Goal: Task Accomplishment & Management: Use online tool/utility

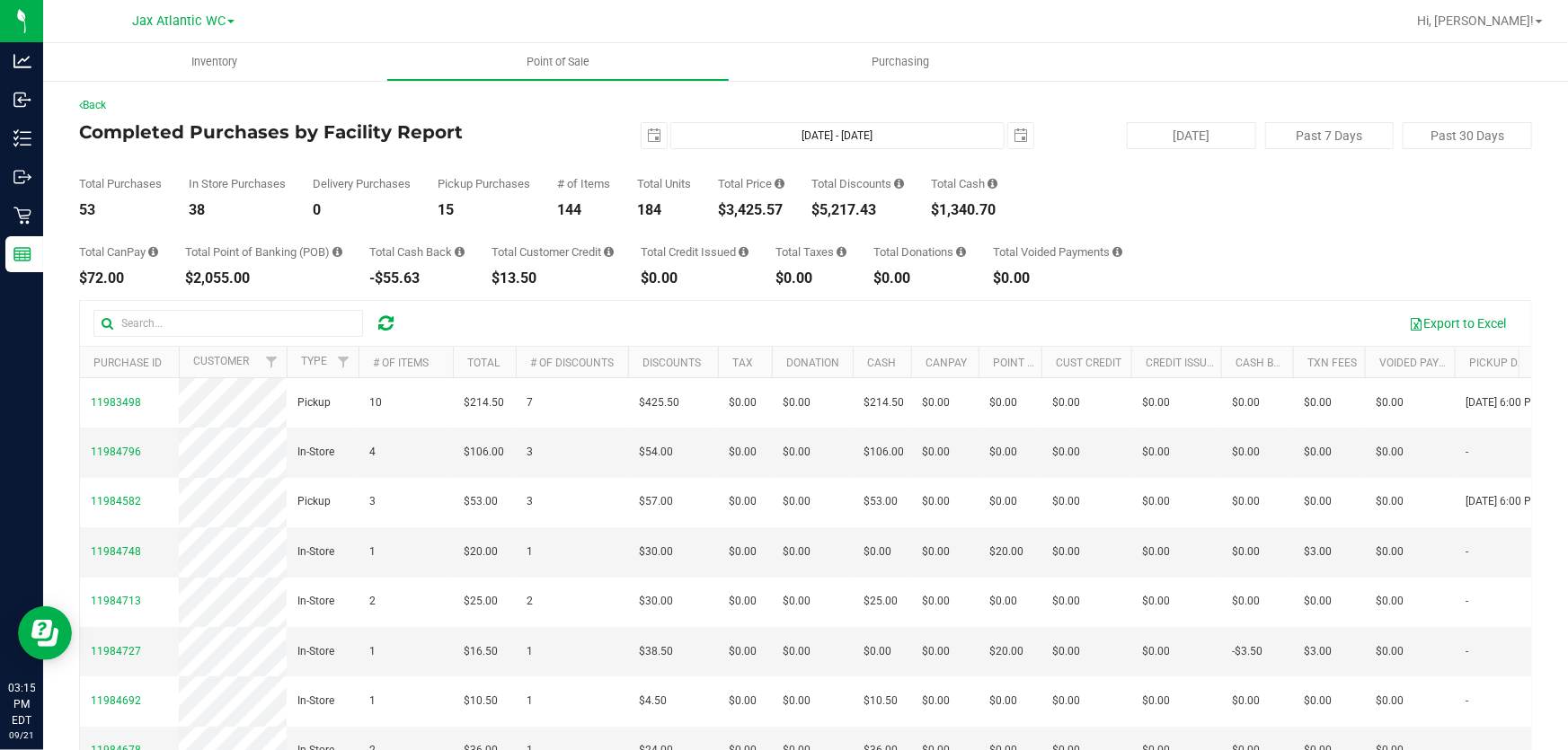
click at [524, 128] on h4 "Completed Purchases by Facility Report" at bounding box center [321, 131] width 485 height 20
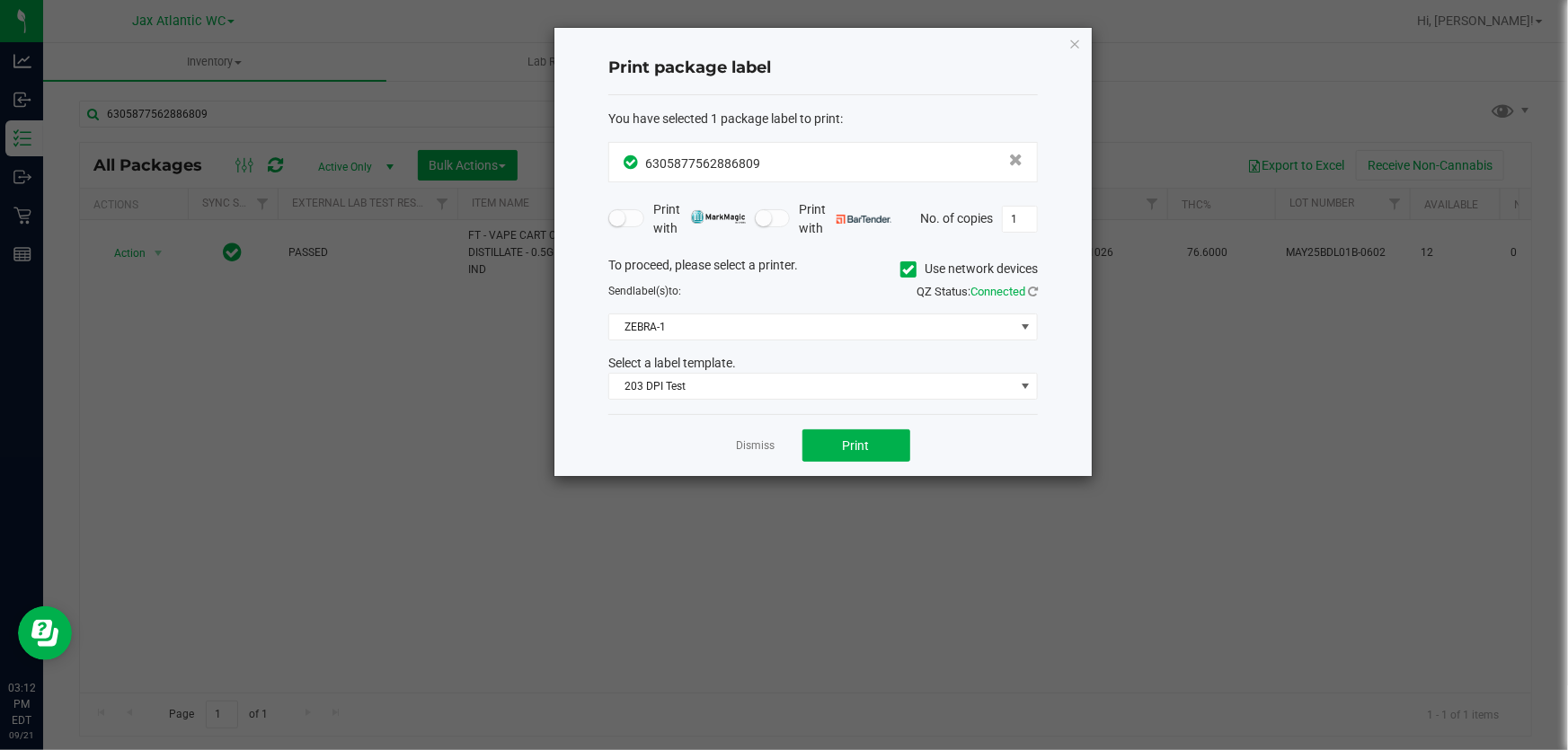
click at [741, 449] on link "Dismiss" at bounding box center [756, 446] width 39 height 15
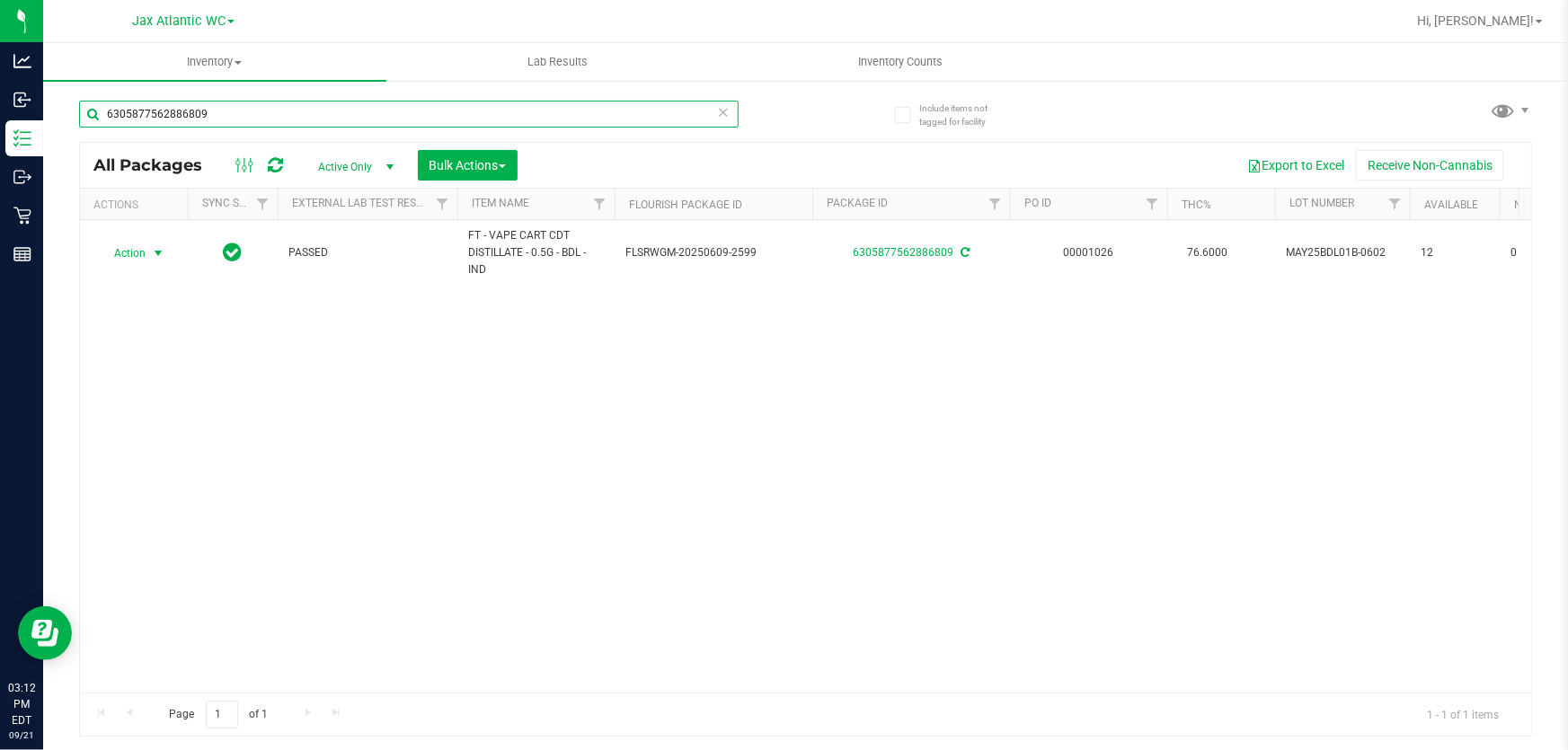
click at [315, 120] on input "6305877562886809" at bounding box center [409, 114] width 659 height 27
click at [314, 120] on input "6305877562886809" at bounding box center [409, 114] width 659 height 27
type input "3111141081423752"
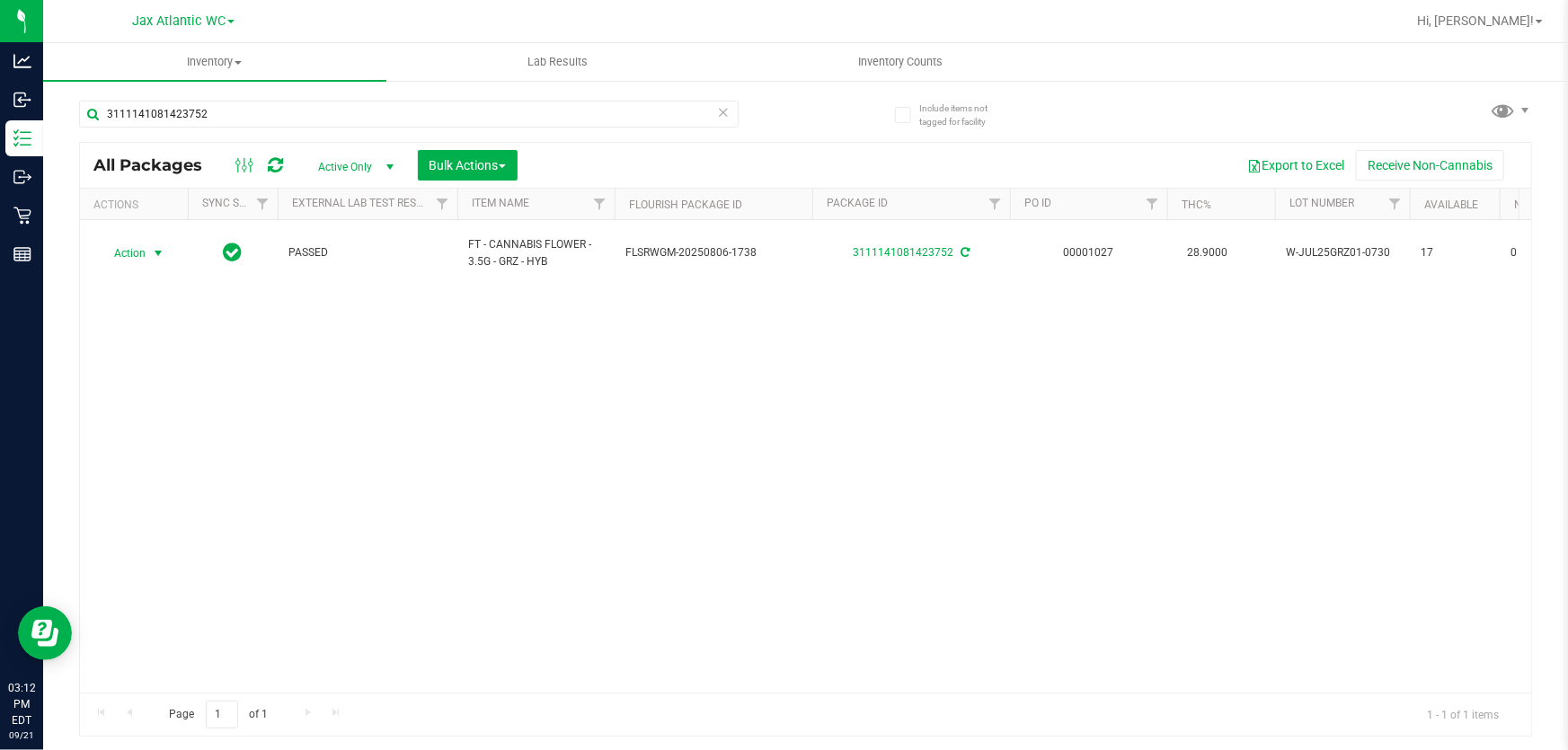
click at [130, 241] on span "Action" at bounding box center [122, 253] width 48 height 26
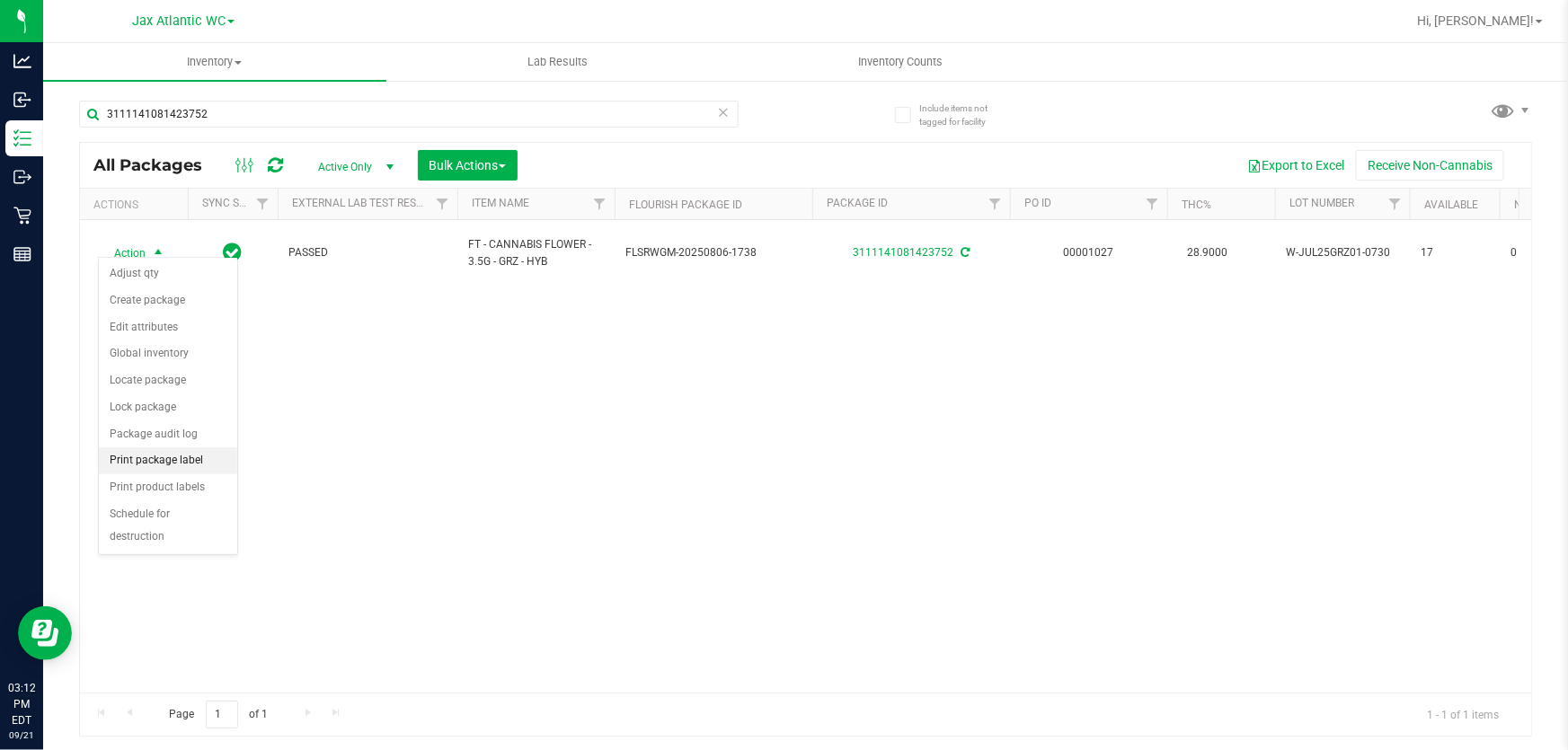
click at [174, 461] on li "Print package label" at bounding box center [168, 461] width 138 height 27
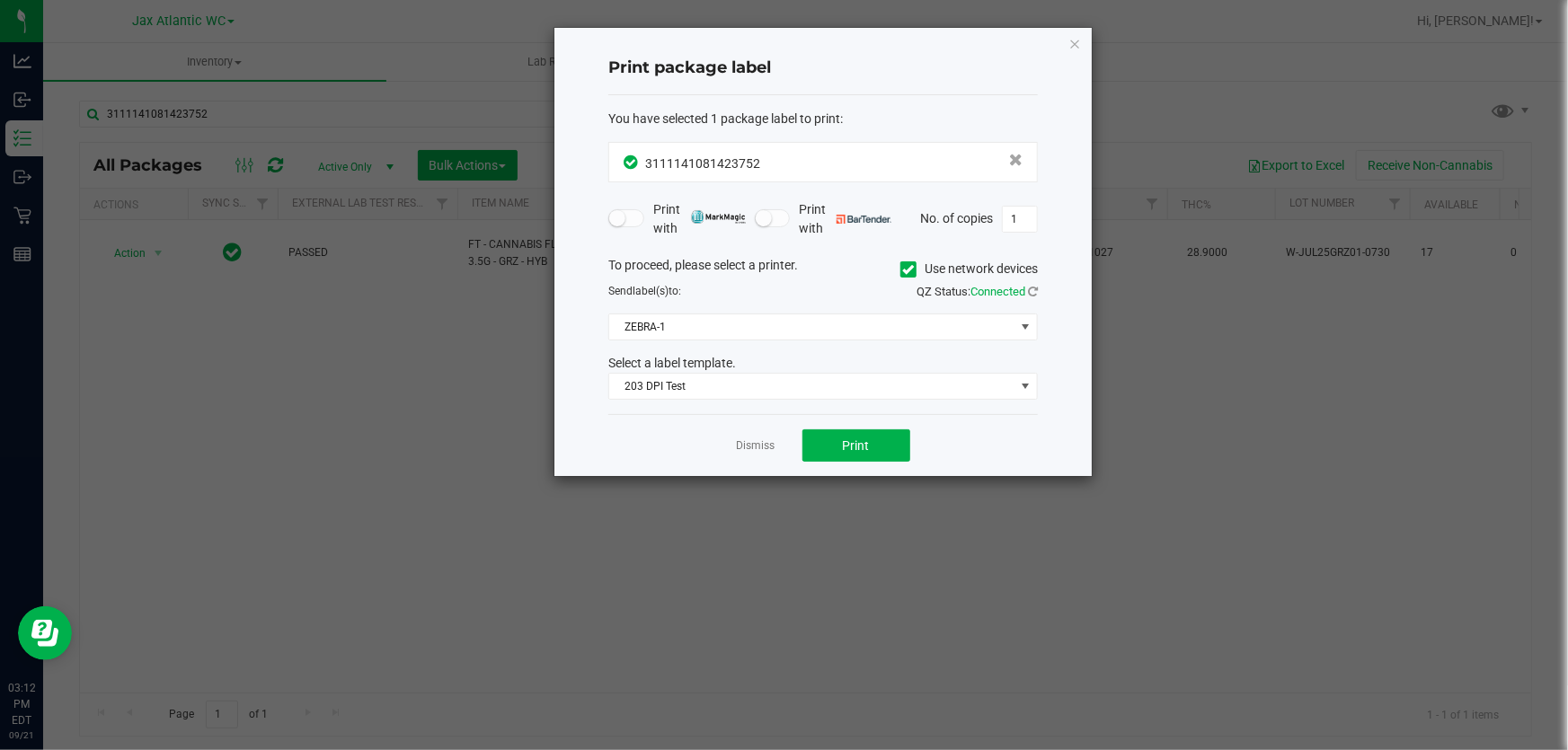
click at [826, 465] on div "Dismiss Print" at bounding box center [823, 445] width 430 height 62
click at [826, 460] on button "Print" at bounding box center [856, 446] width 108 height 32
click at [738, 451] on link "Dismiss" at bounding box center [756, 446] width 39 height 15
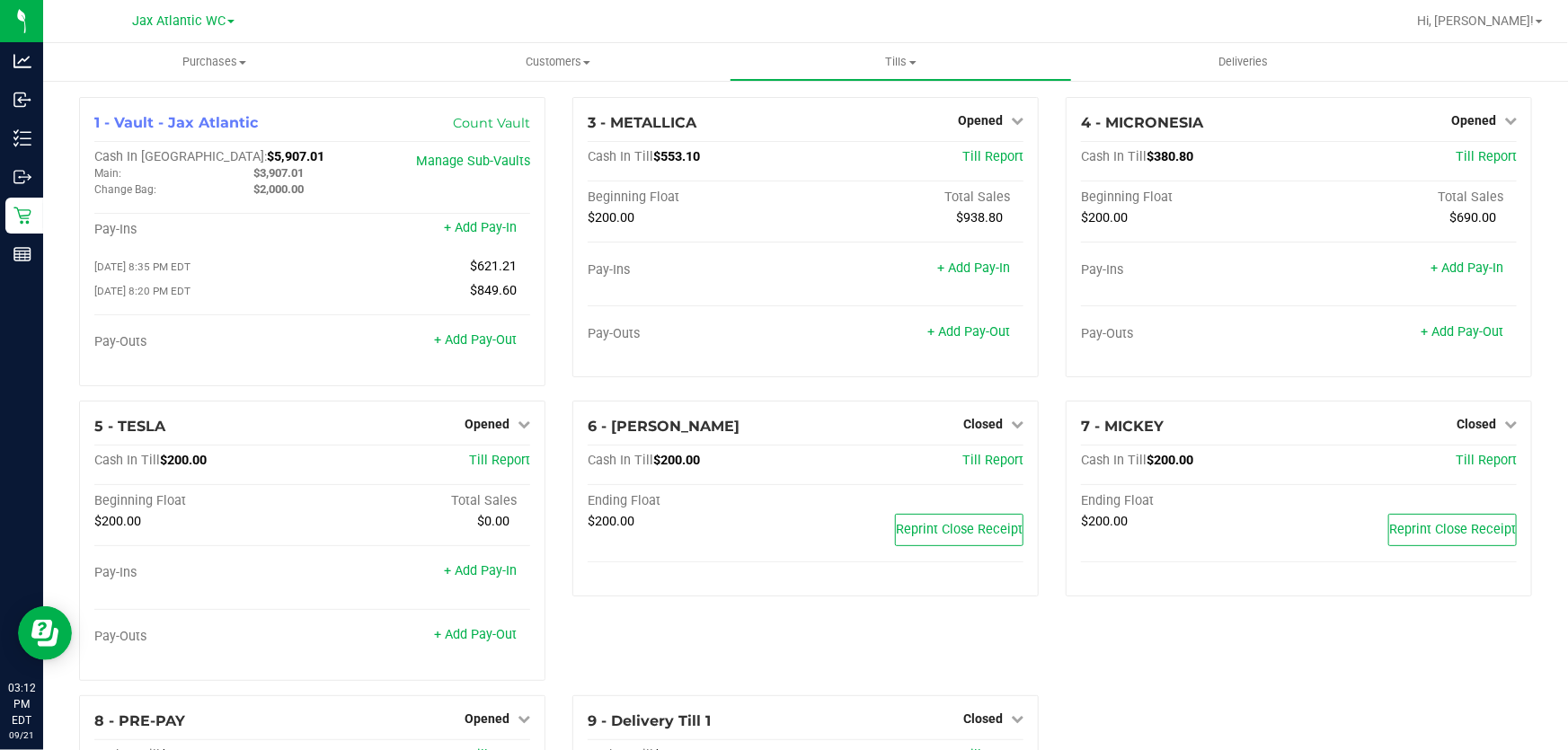
scroll to position [13, 0]
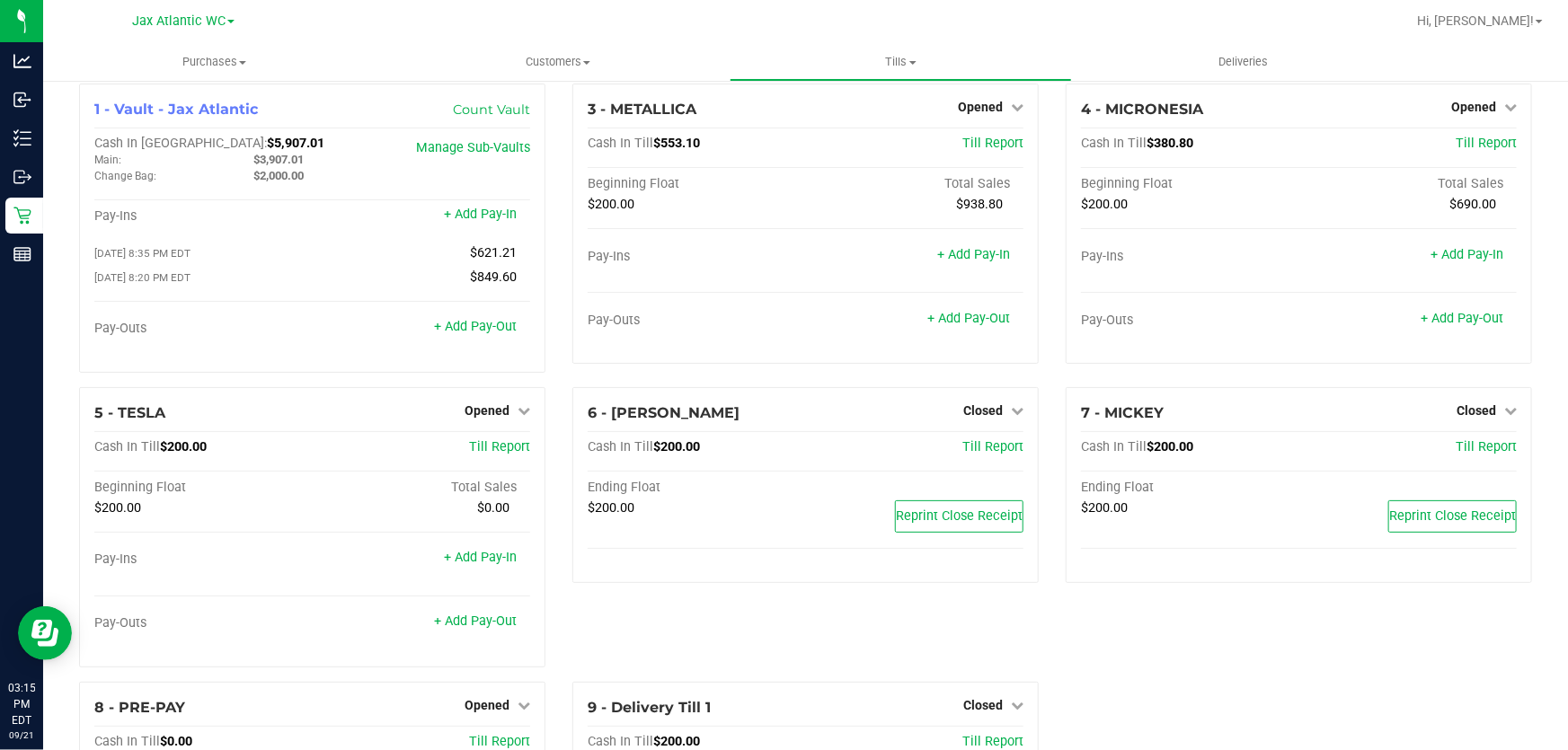
click at [667, 617] on div "6 - [PERSON_NAME] Closed Open Till Cash In Till $200.00 Till Report Ending Floa…" at bounding box center [806, 535] width 493 height 295
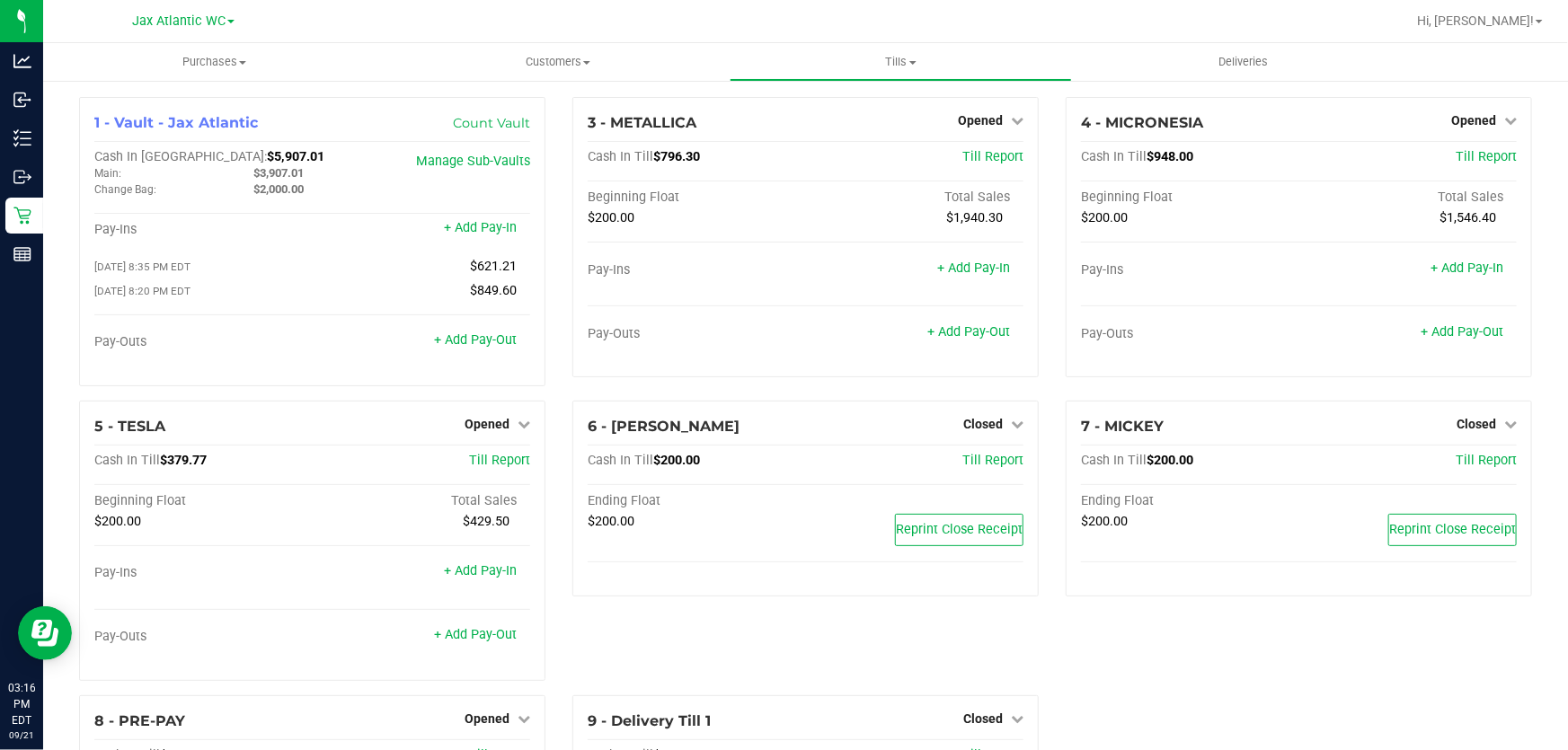
click at [680, 635] on div "6 - [PERSON_NAME] Closed Open Till Cash In Till $200.00 Till Report Ending Floa…" at bounding box center [806, 548] width 493 height 295
click at [955, 337] on link "+ Add Pay-Out" at bounding box center [969, 332] width 83 height 15
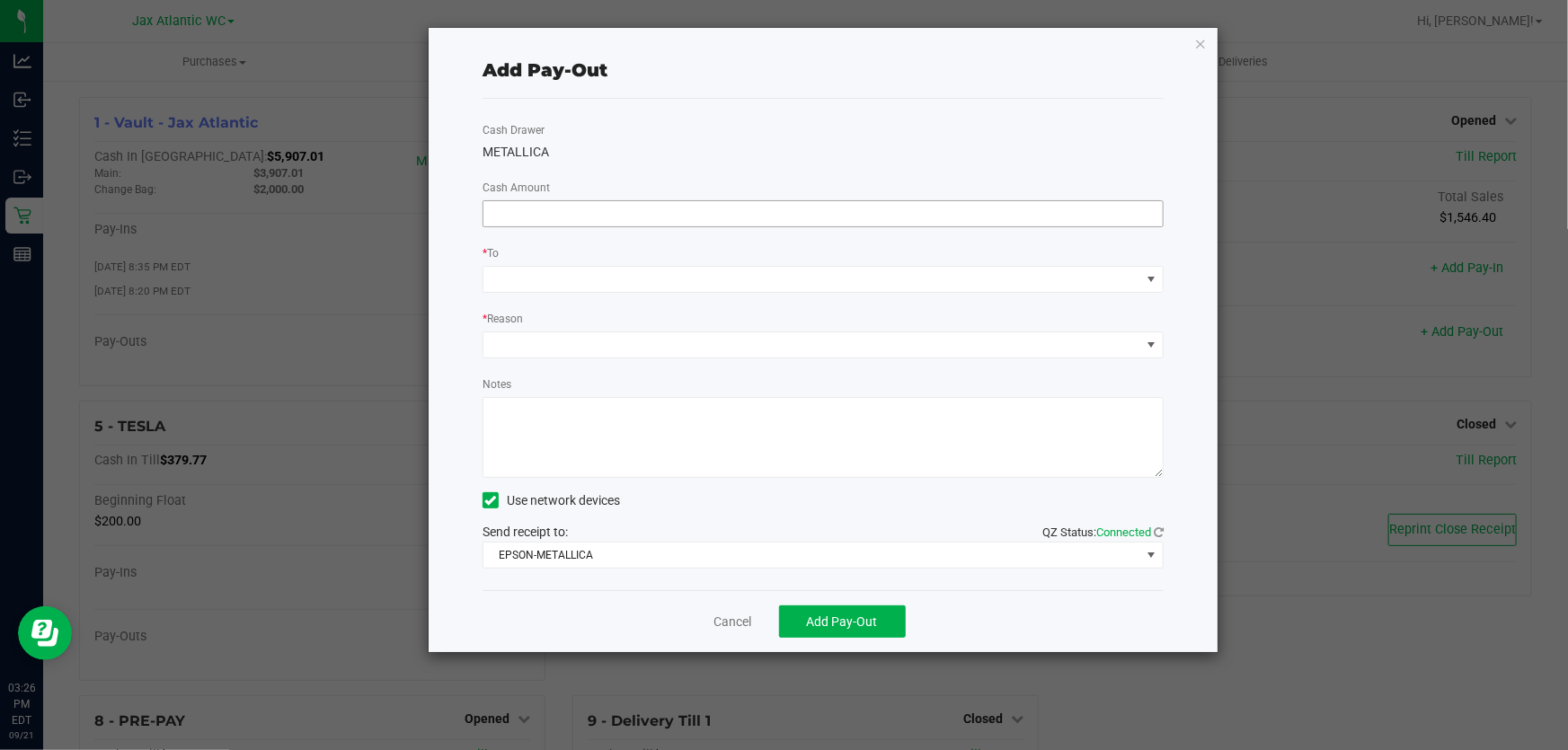
click at [616, 212] on input at bounding box center [823, 213] width 679 height 26
type input "$530.00"
click at [650, 115] on div "Cash Drawer METALLICA Cash Amount $530.00 * To * Reason Notes Use network devic…" at bounding box center [823, 345] width 681 height 491
click at [630, 275] on span at bounding box center [811, 279] width 656 height 26
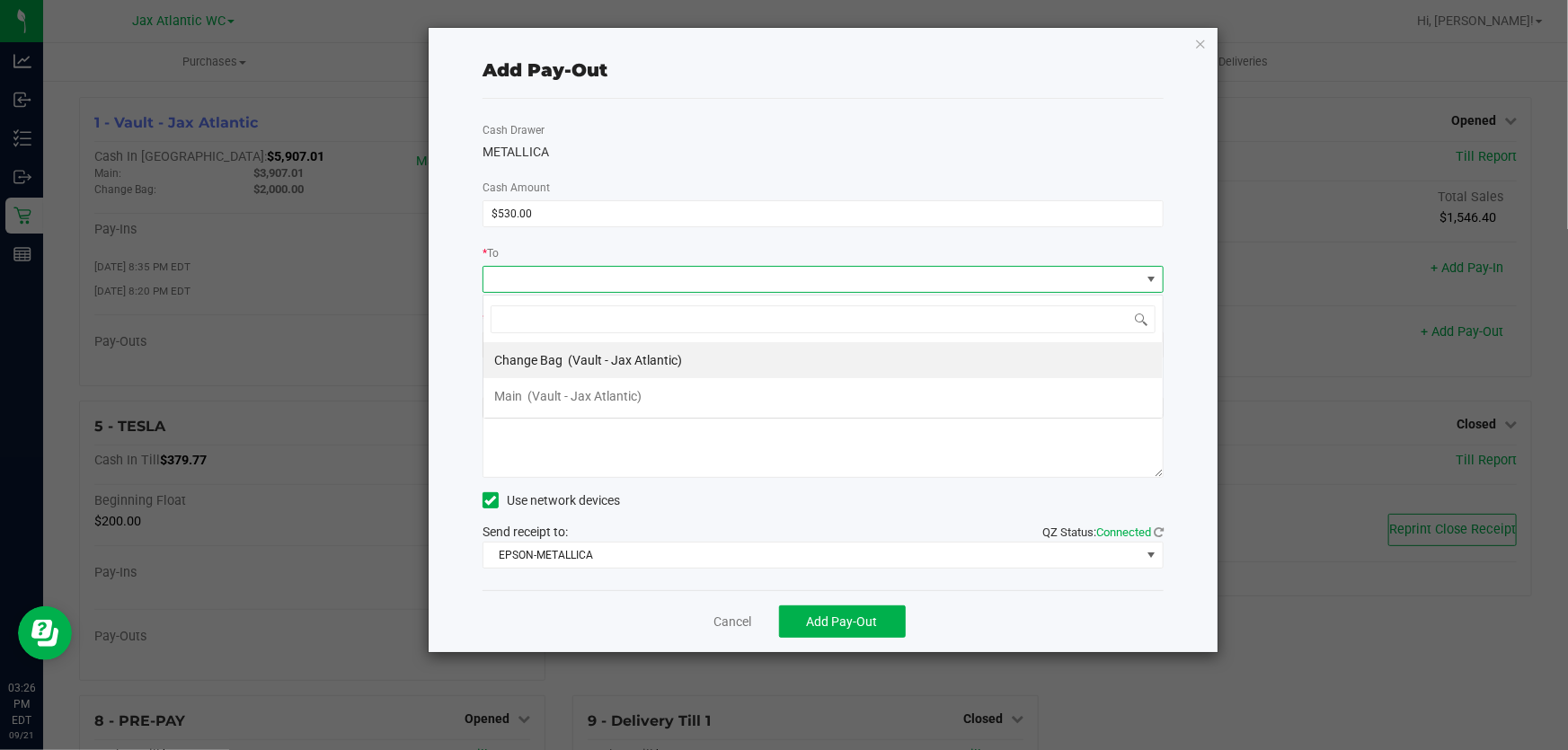
scroll to position [27, 682]
click at [563, 400] on span "(Vault - Jax Atlantic)" at bounding box center [584, 396] width 114 height 14
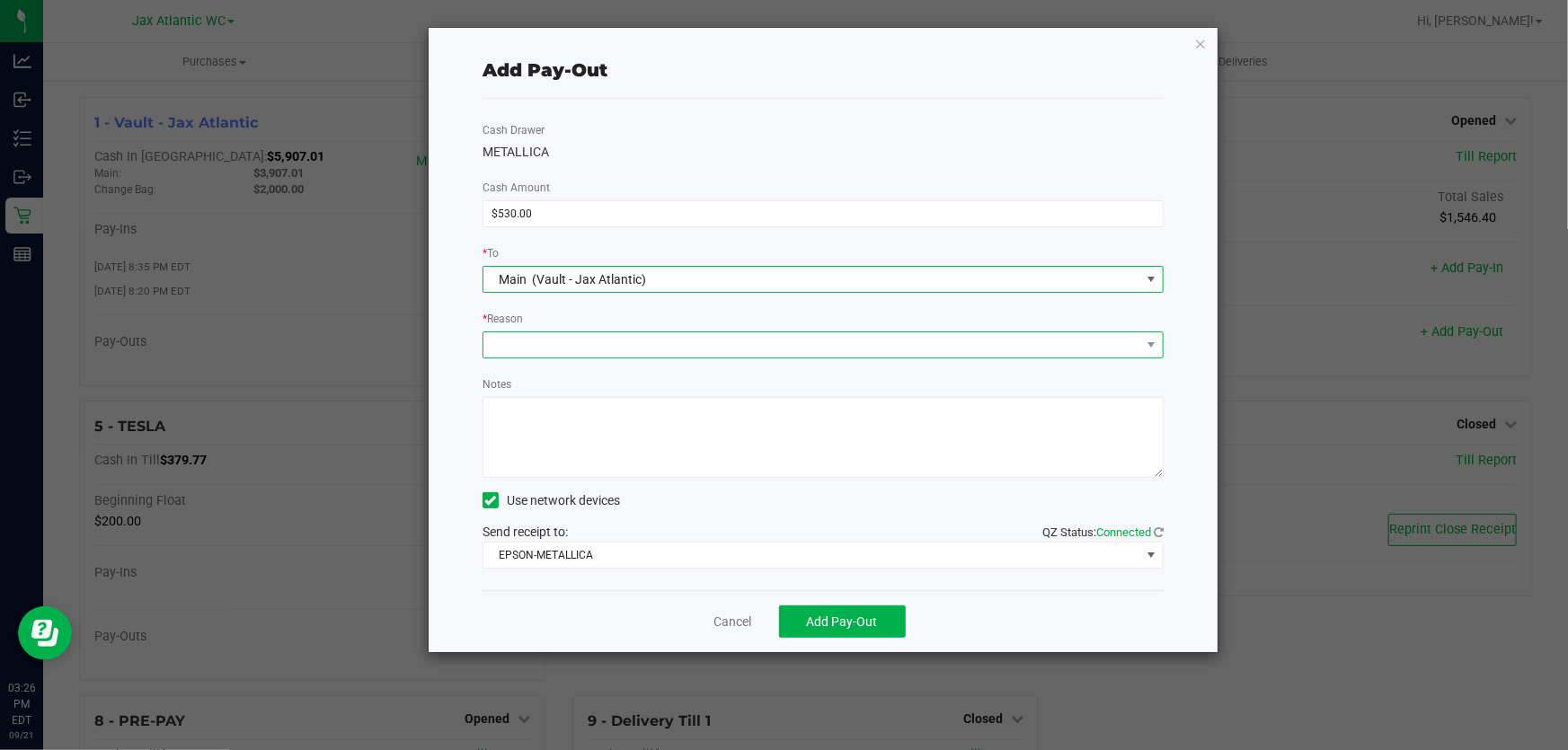
click at [563, 341] on span at bounding box center [811, 345] width 656 height 26
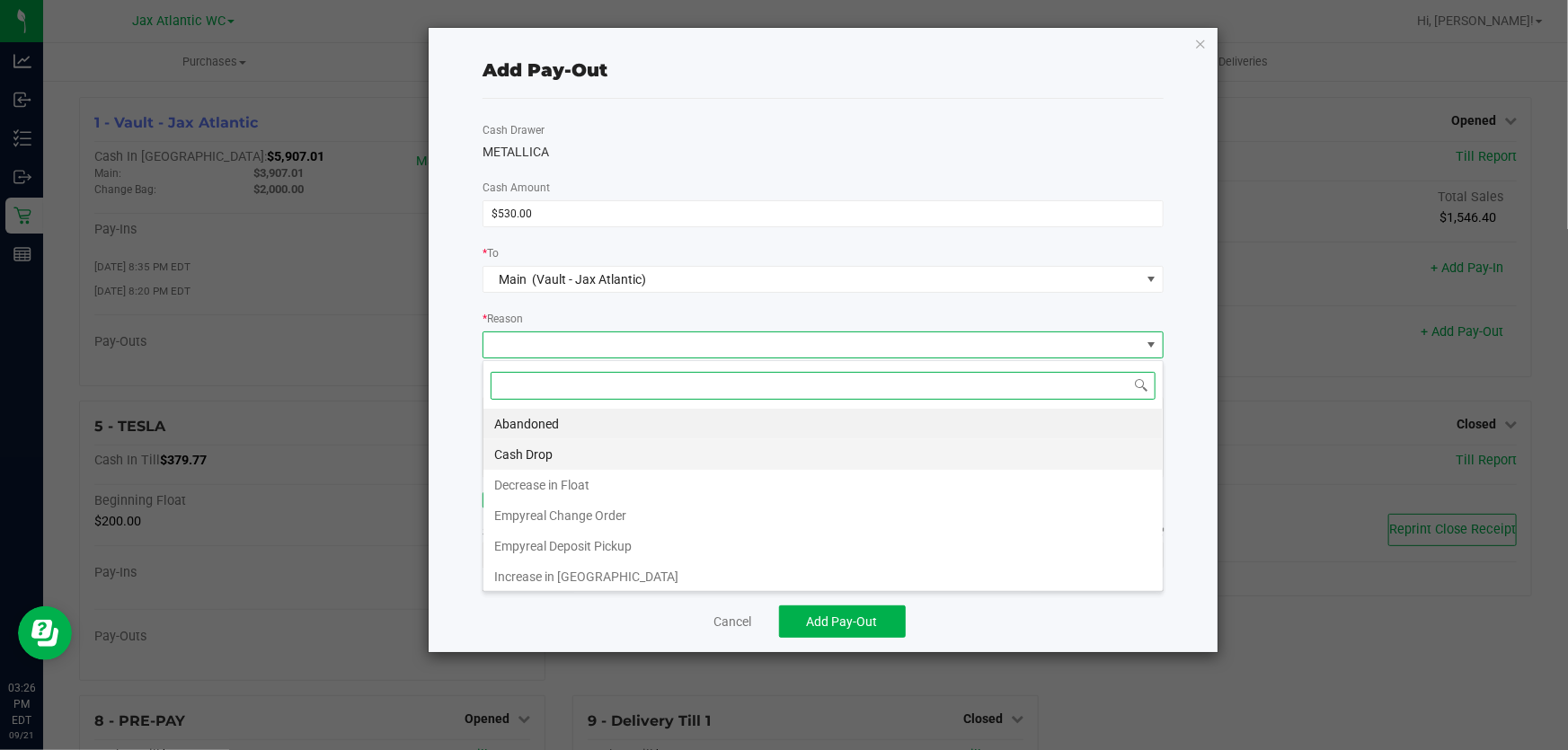
click at [566, 452] on li "Cash Drop" at bounding box center [823, 454] width 679 height 30
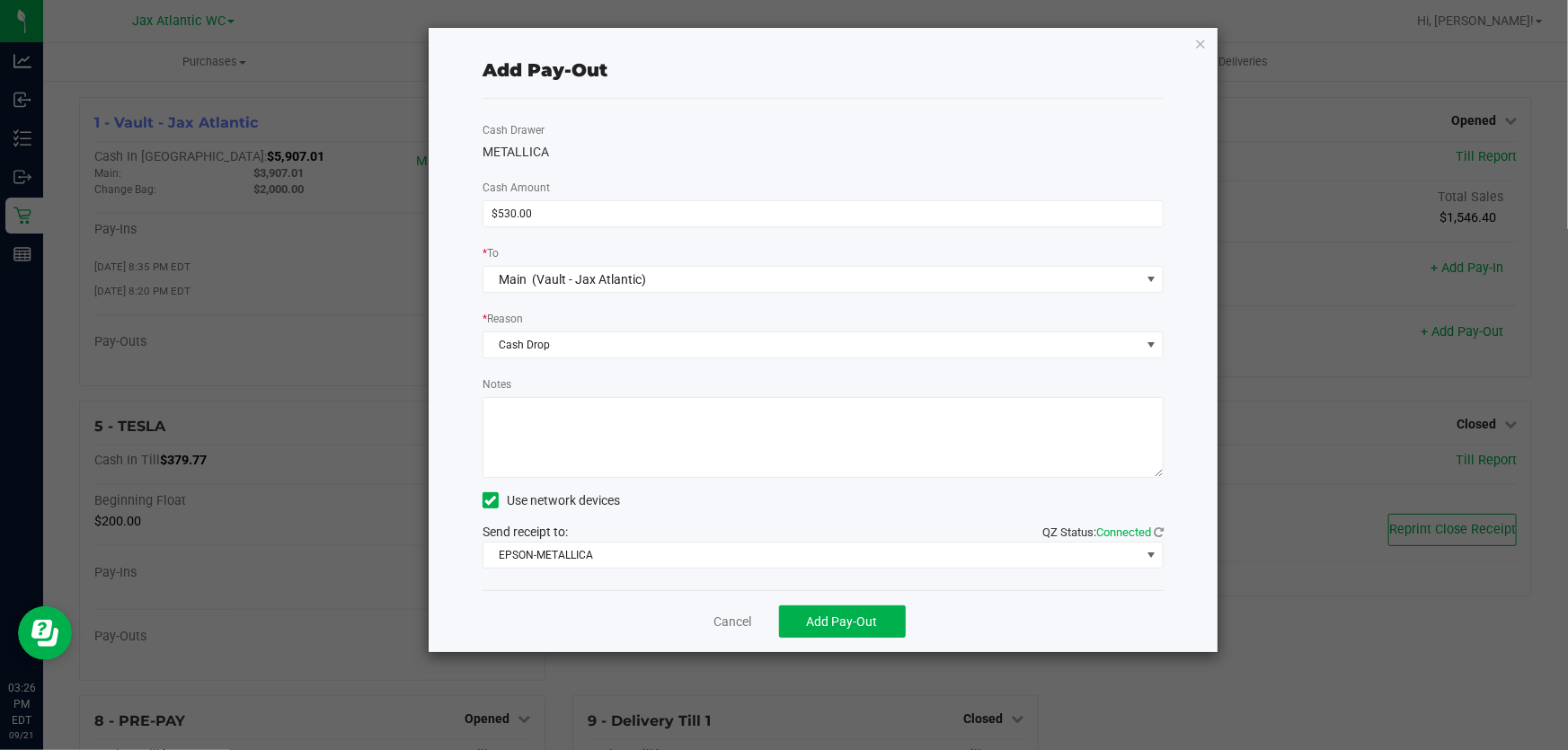
click at [574, 452] on textarea "Notes" at bounding box center [823, 437] width 681 height 81
type textarea "cash drop-AP"
click at [560, 564] on span "EPSON-METALLICA" at bounding box center [811, 555] width 656 height 26
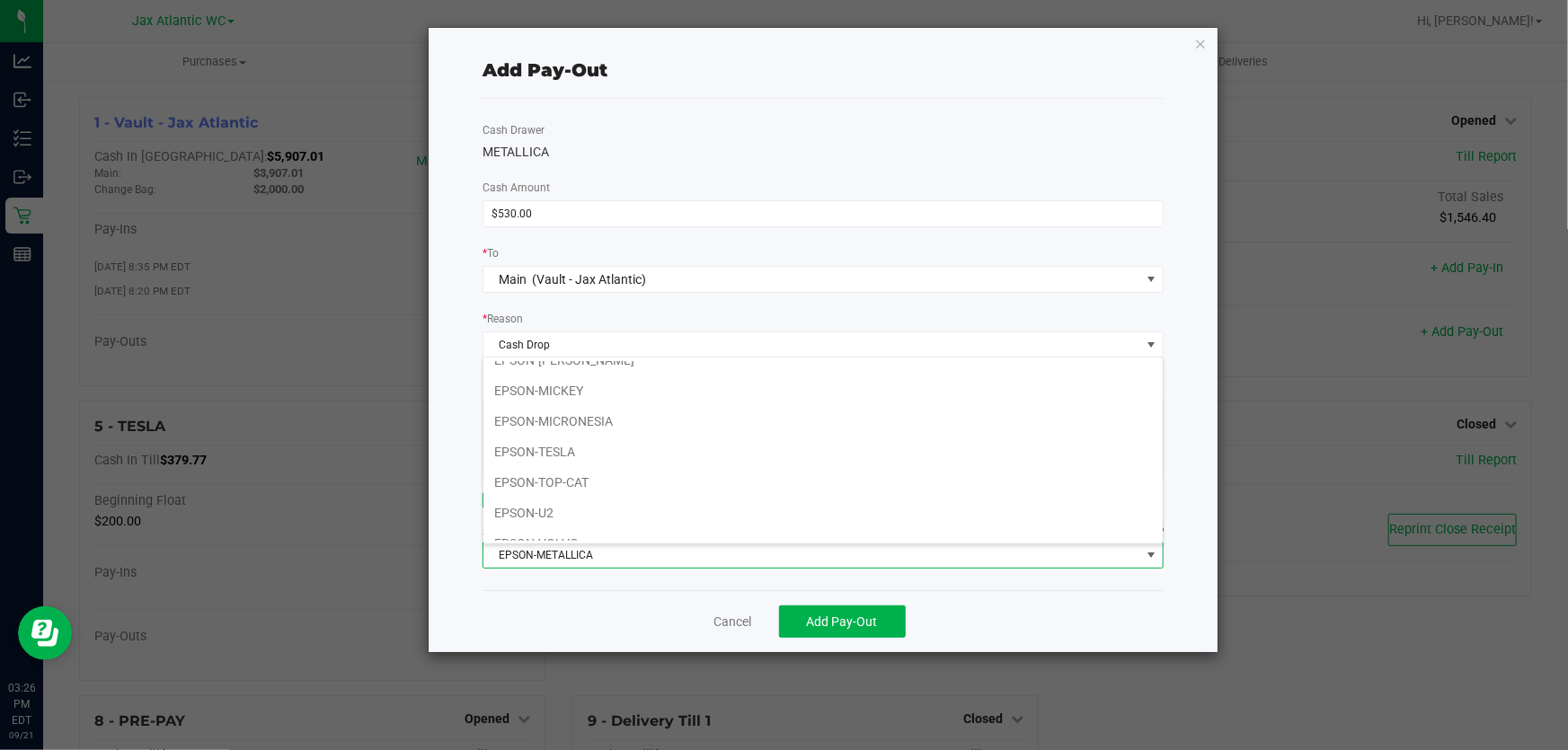
scroll to position [94, 0]
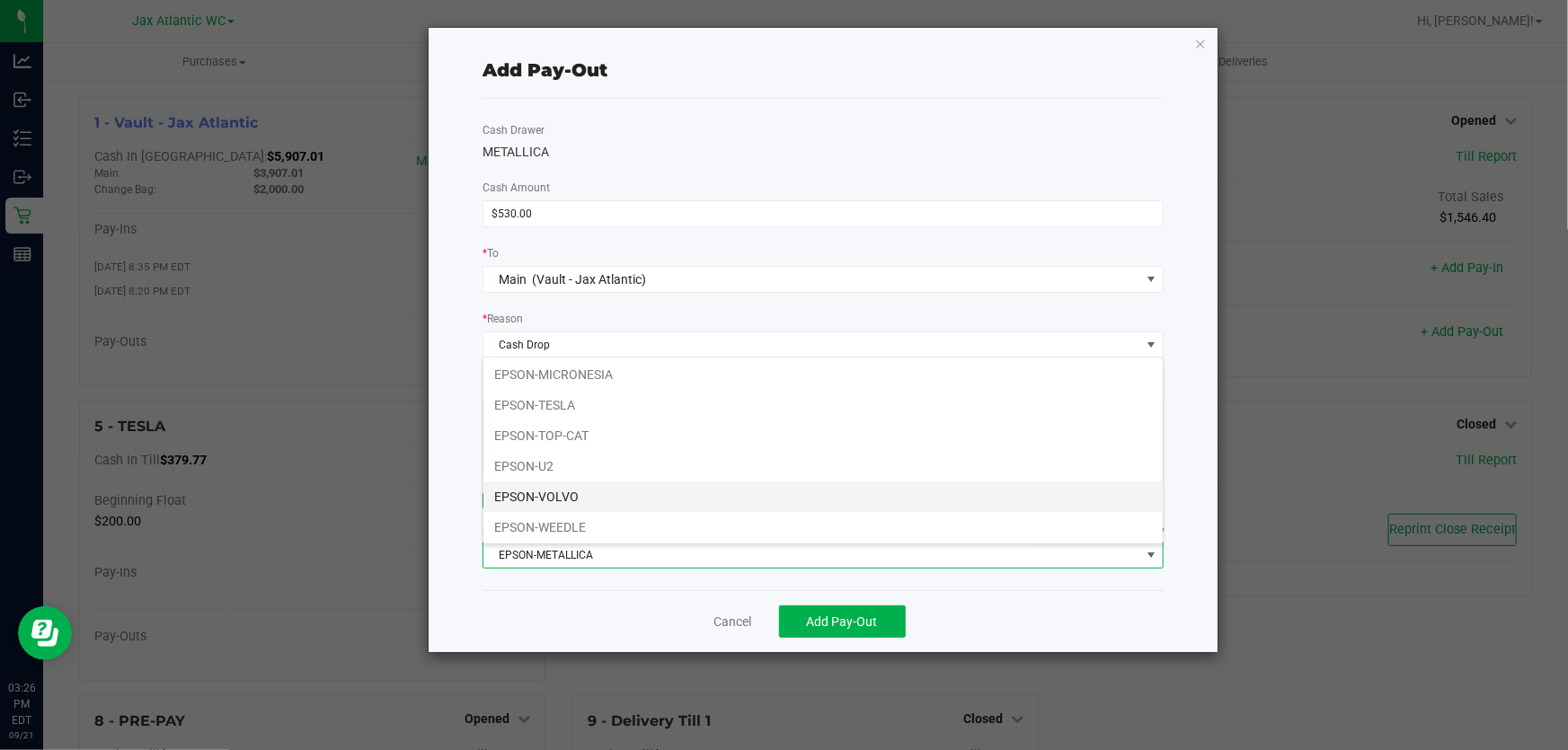
click at [581, 500] on li "EPSON-VOLVO" at bounding box center [823, 497] width 679 height 30
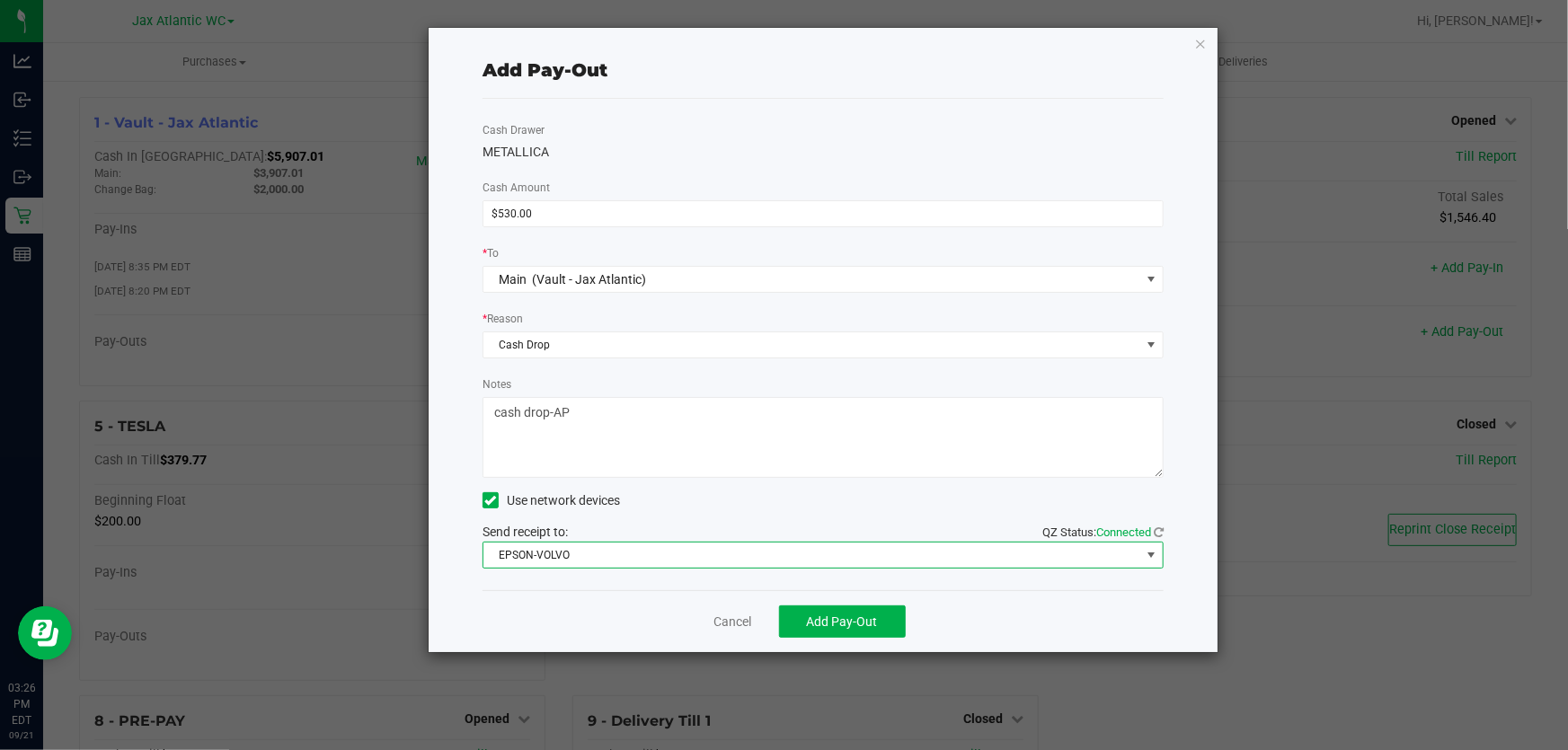
click at [563, 554] on span "EPSON-VOLVO" at bounding box center [811, 555] width 656 height 26
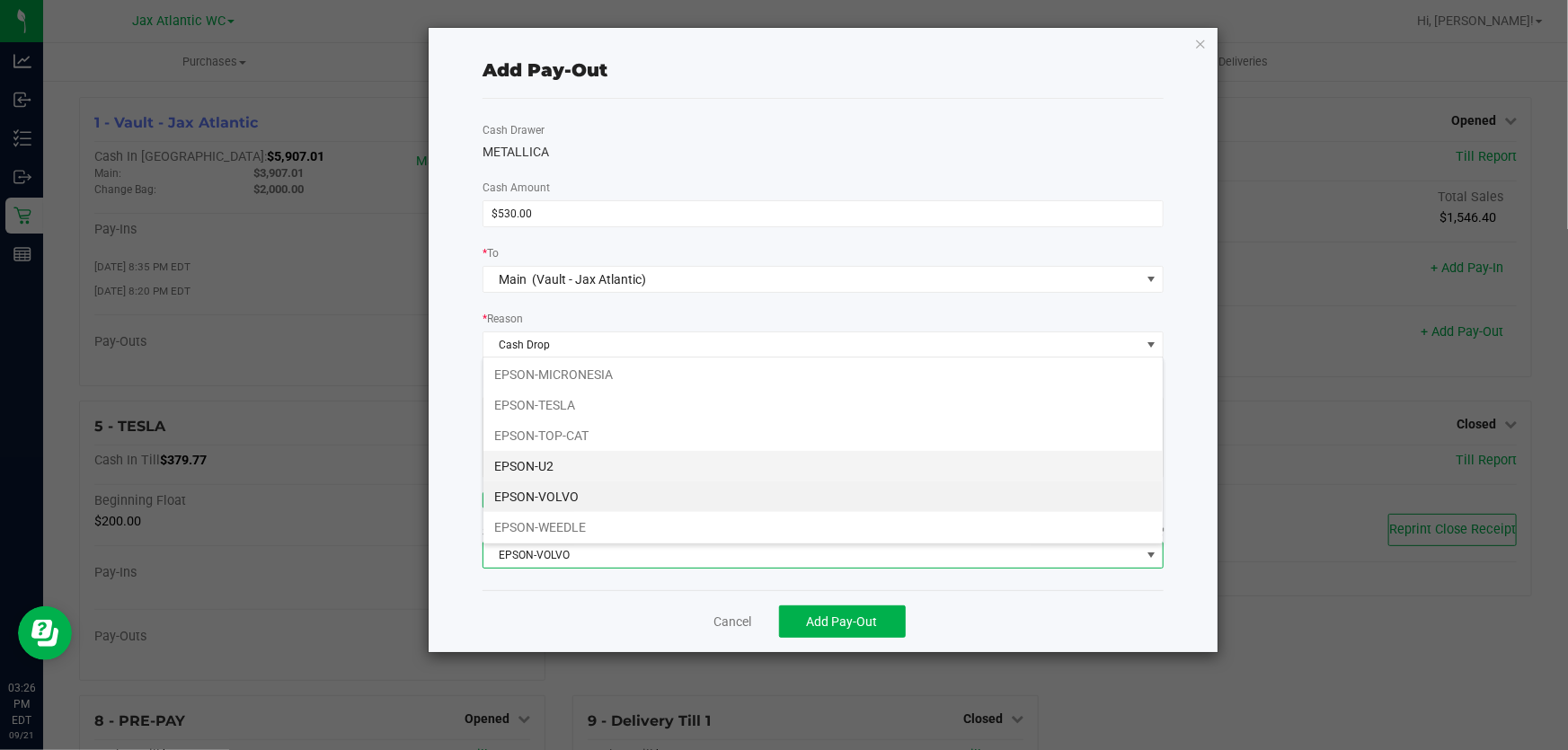
click at [580, 476] on li "EPSON-U2" at bounding box center [823, 466] width 679 height 30
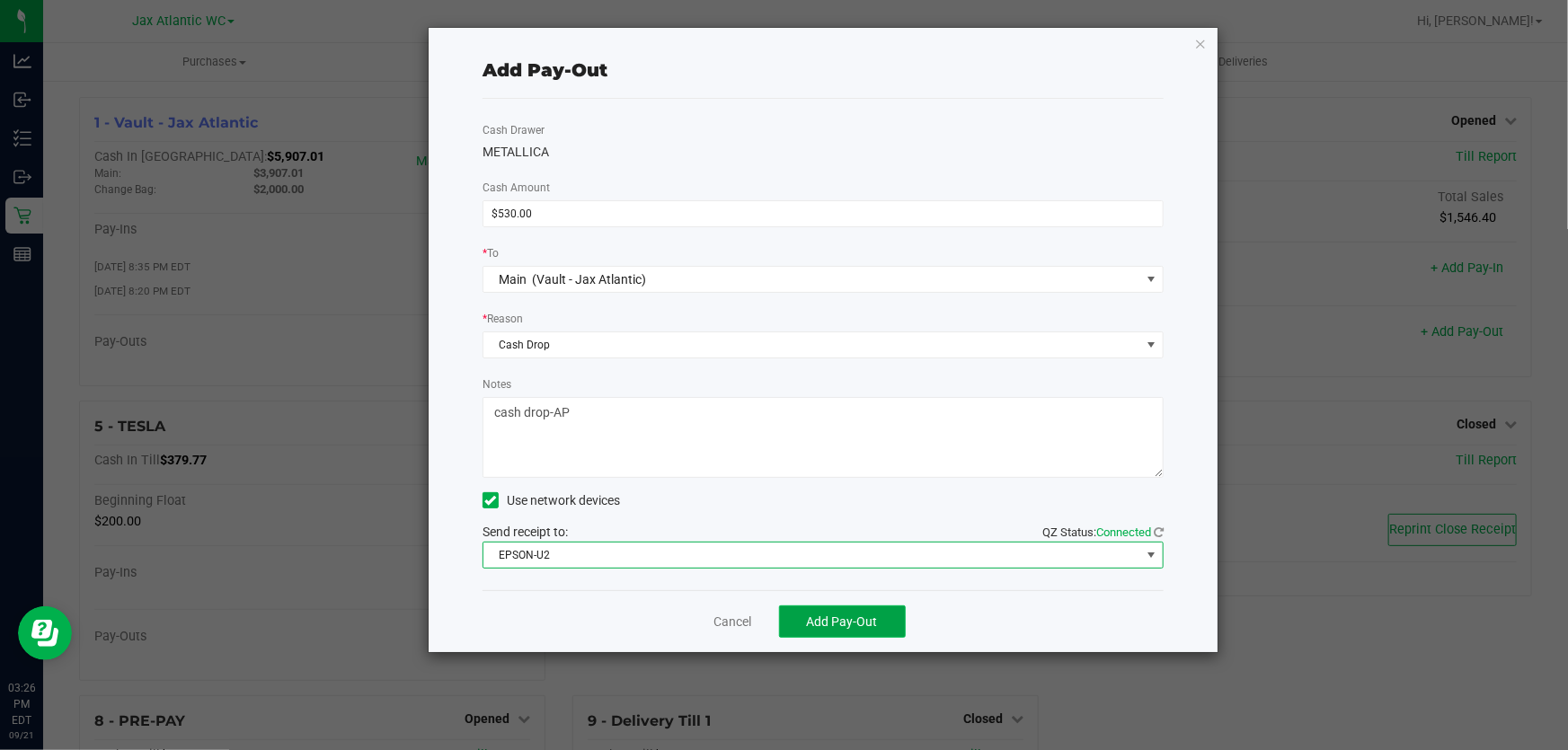
click at [794, 622] on button "Add Pay-Out" at bounding box center [843, 622] width 127 height 32
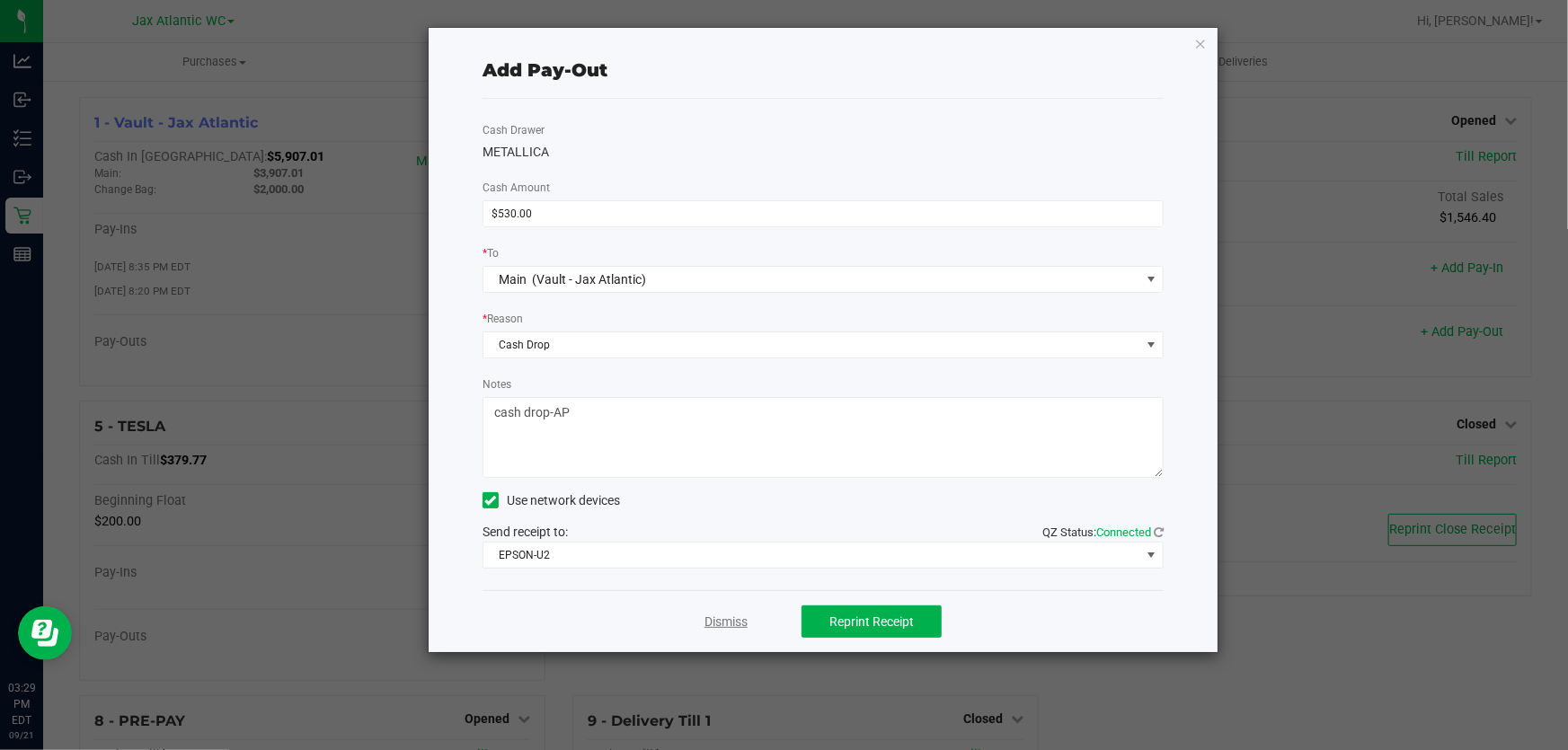
click at [722, 627] on link "Dismiss" at bounding box center [726, 622] width 43 height 19
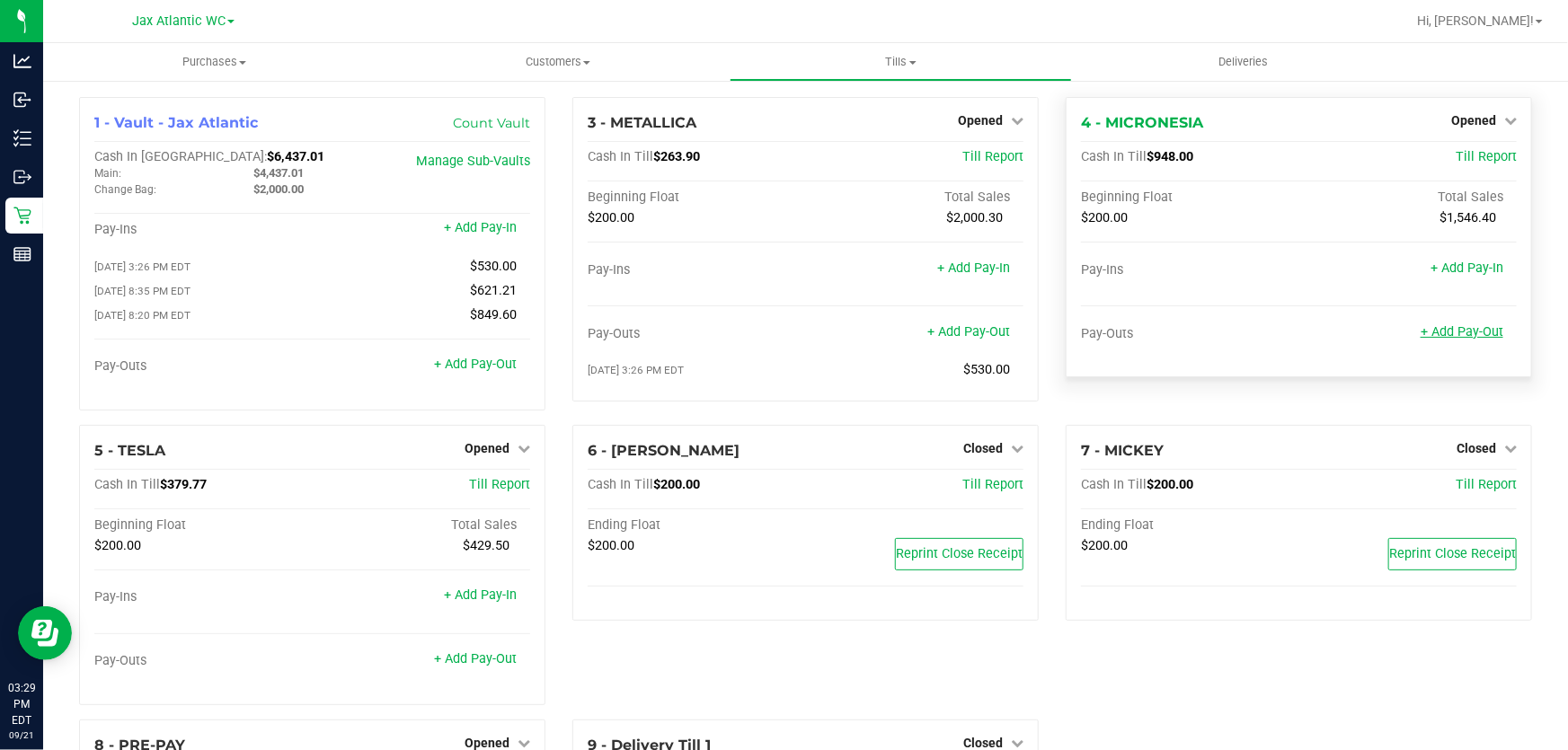
click at [1438, 332] on link "+ Add Pay-Out" at bounding box center [1462, 332] width 83 height 15
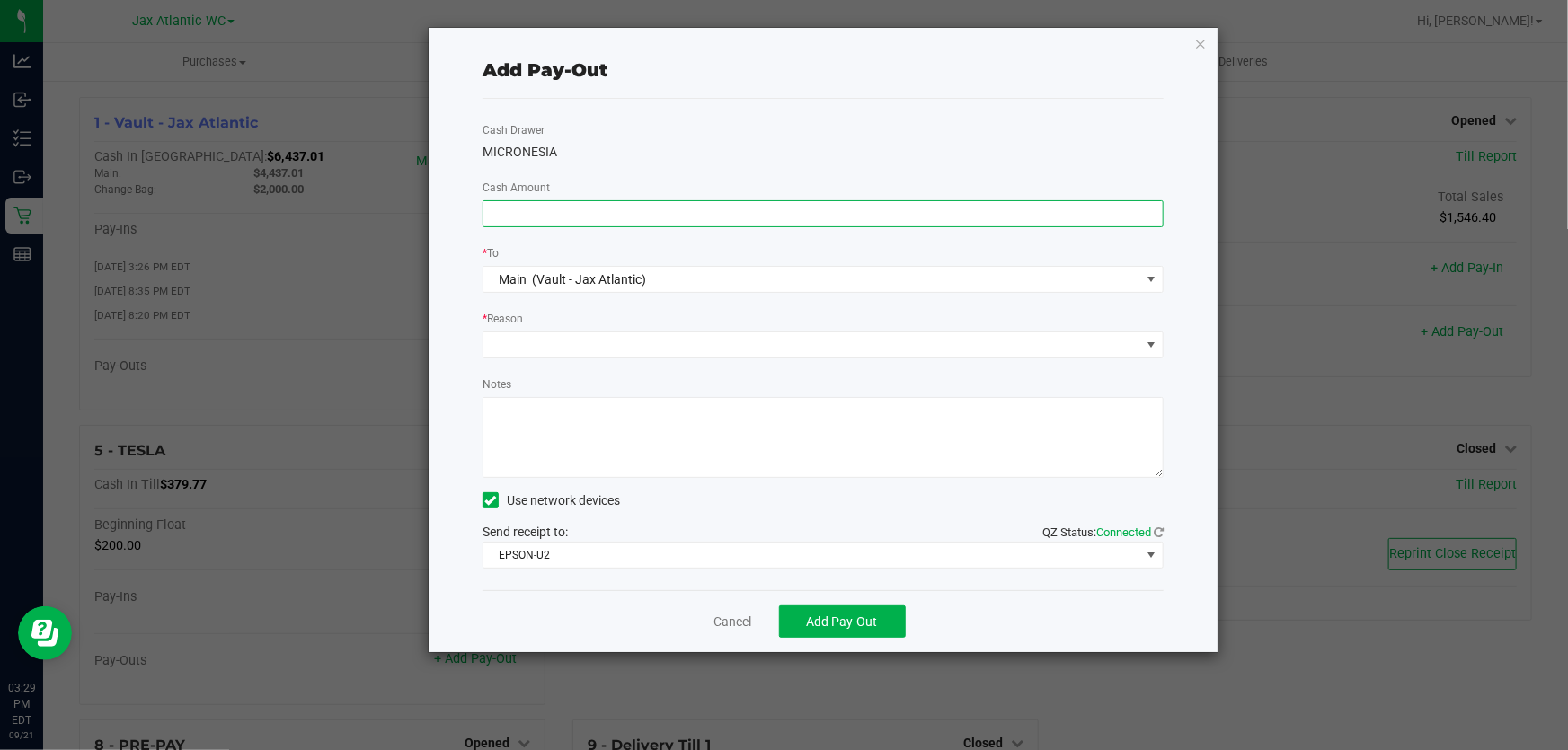
click at [789, 212] on input at bounding box center [823, 213] width 679 height 26
type input "$610.00"
click at [814, 171] on div "Cash Drawer MICRONESIA Cash Amount $610.00 * To Main (Vault - Jax Atlantic) * R…" at bounding box center [823, 345] width 681 height 491
click at [685, 358] on span at bounding box center [811, 345] width 656 height 26
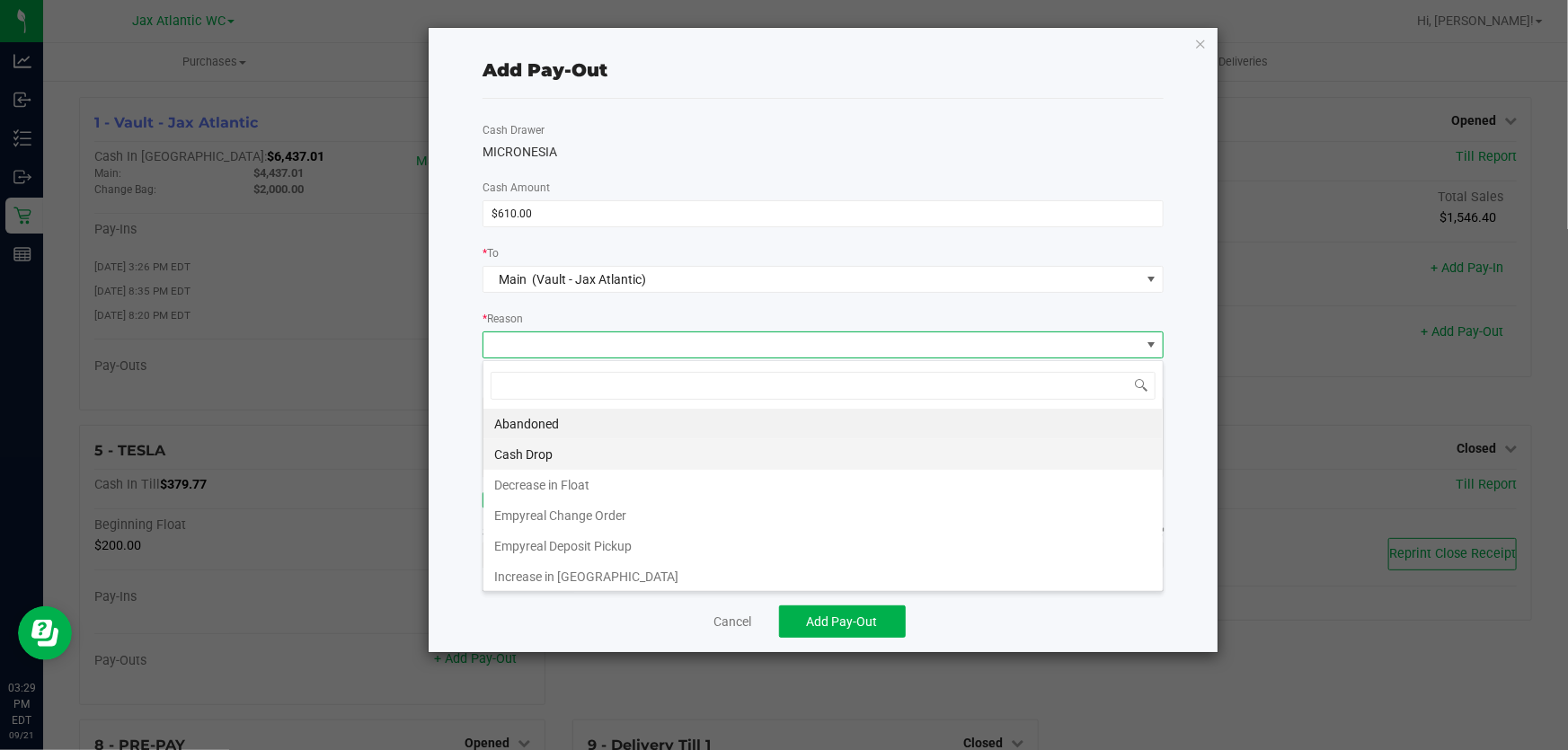
scroll to position [27, 682]
click at [612, 465] on li "Cash Drop" at bounding box center [823, 454] width 679 height 30
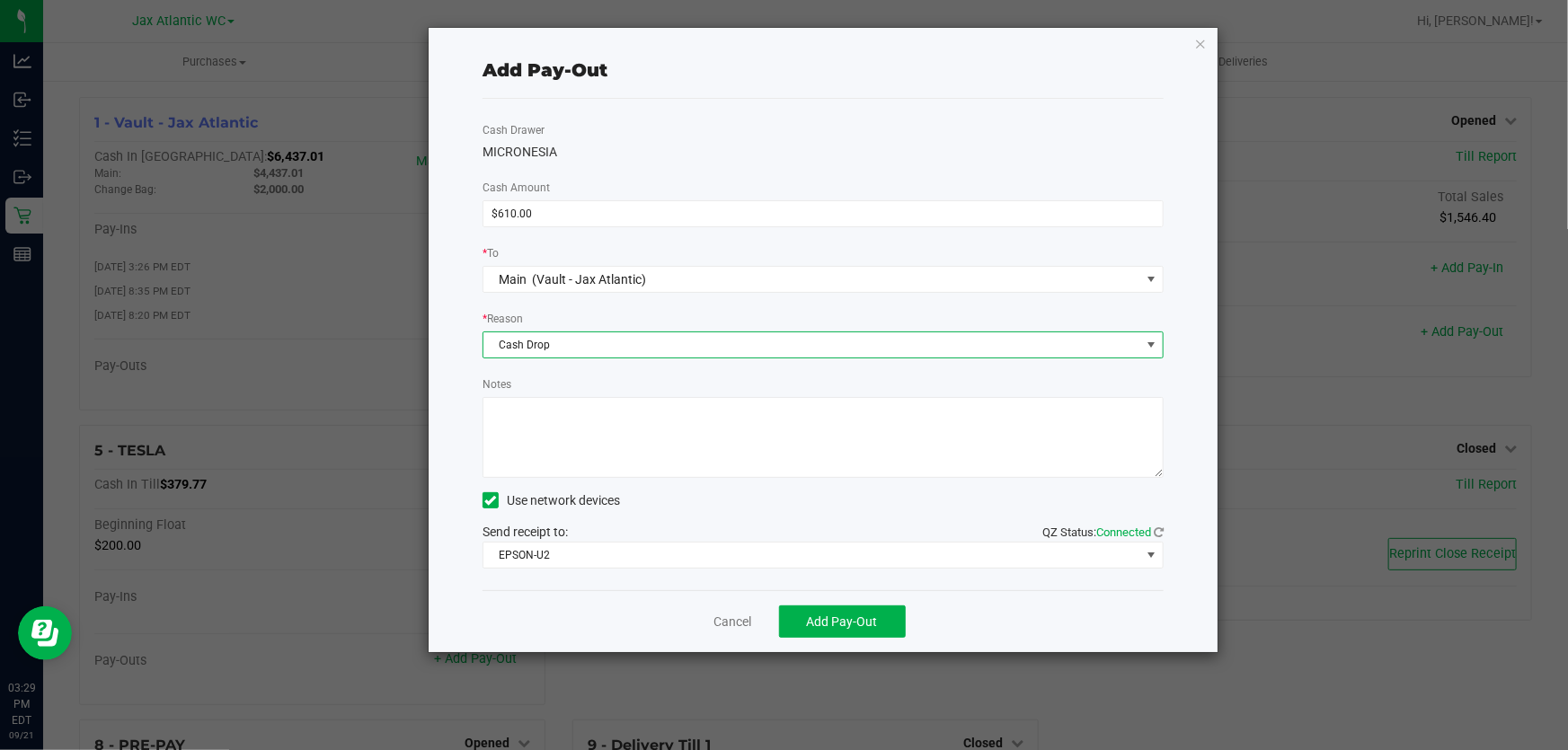
click at [642, 439] on textarea "Notes" at bounding box center [823, 437] width 681 height 81
type textarea "cash drop-AP"
click at [844, 622] on span "Add Pay-Out" at bounding box center [842, 622] width 71 height 14
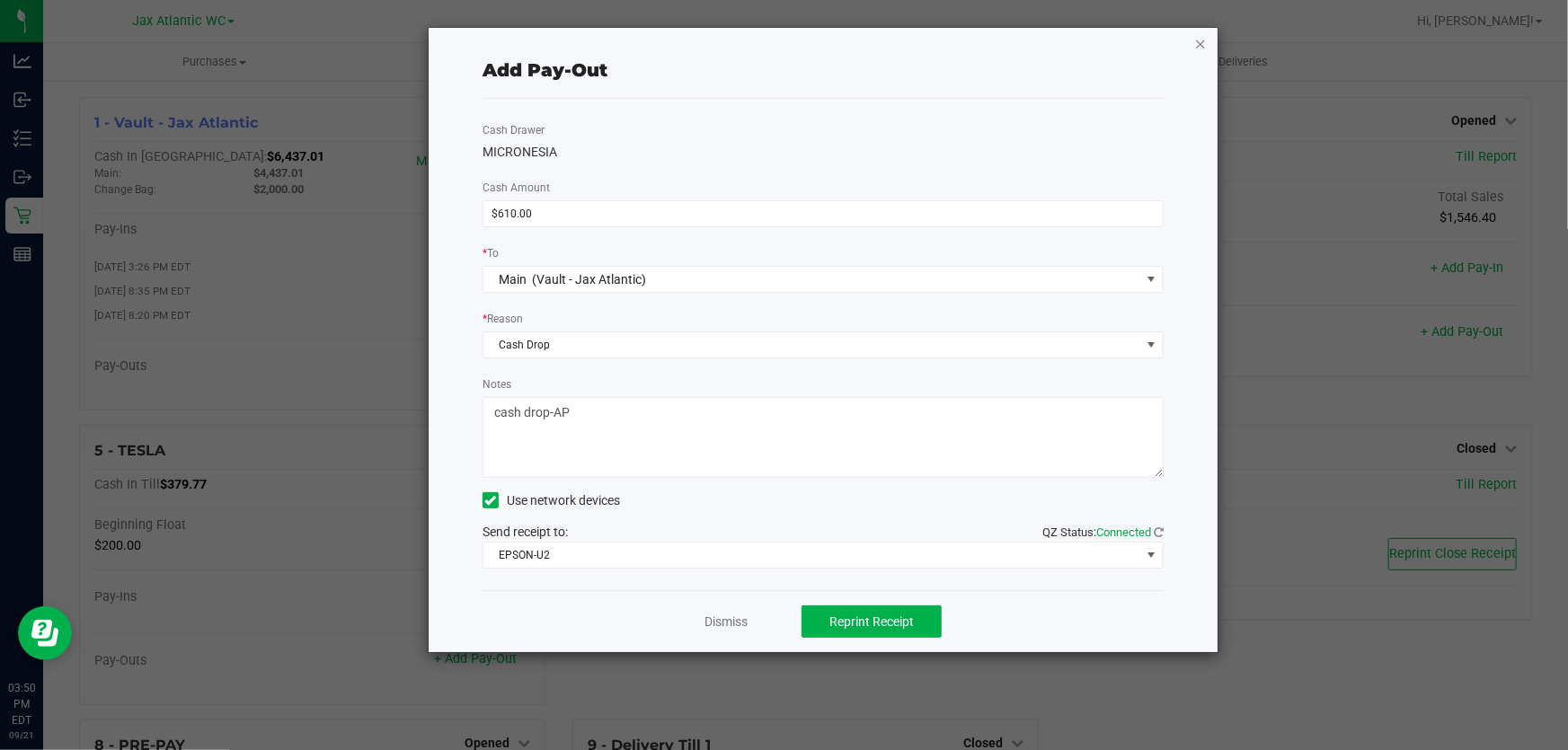
click at [1205, 43] on icon "button" at bounding box center [1200, 43] width 12 height 22
